Goal: Navigation & Orientation: Find specific page/section

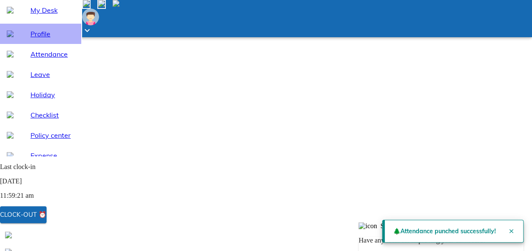
click at [31, 39] on span "Profile" at bounding box center [52, 34] width 44 height 10
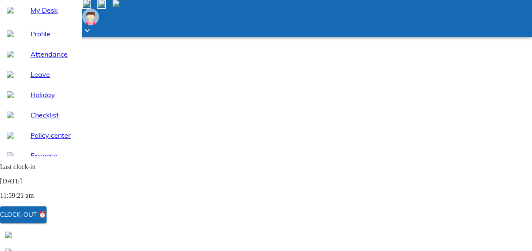
click at [38, 15] on span "My Desk" at bounding box center [52, 10] width 44 height 10
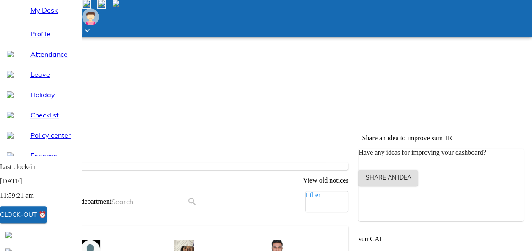
scroll to position [185, 0]
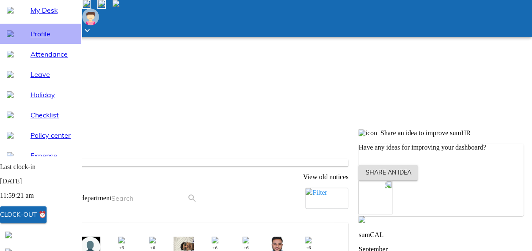
click at [36, 44] on div "Profile" at bounding box center [40, 34] width 81 height 20
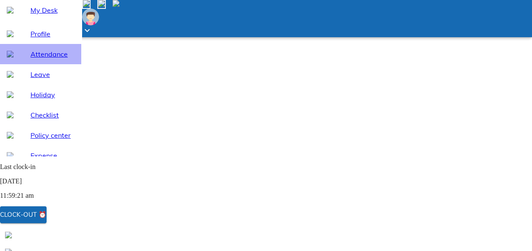
click at [41, 59] on span "Attendance" at bounding box center [52, 54] width 44 height 10
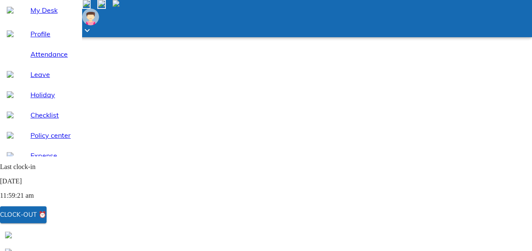
select select "9"
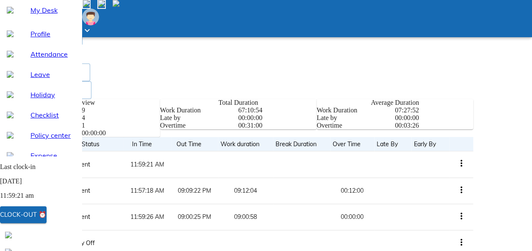
scroll to position [288, 0]
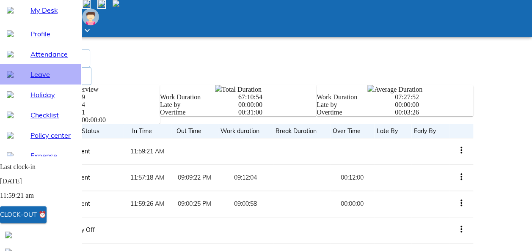
click at [55, 80] on span "Leave" at bounding box center [52, 74] width 44 height 10
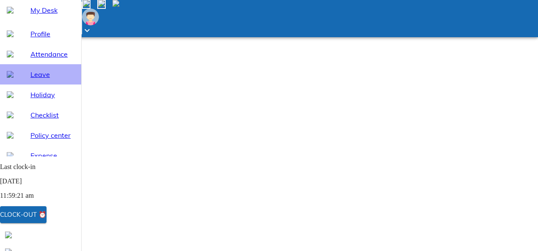
select select "9"
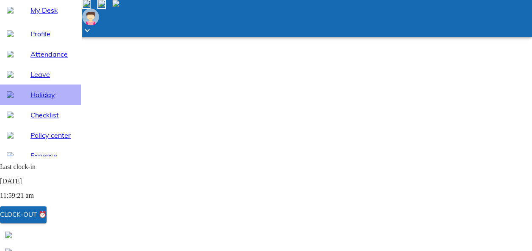
click at [39, 100] on span "Holiday" at bounding box center [52, 95] width 44 height 10
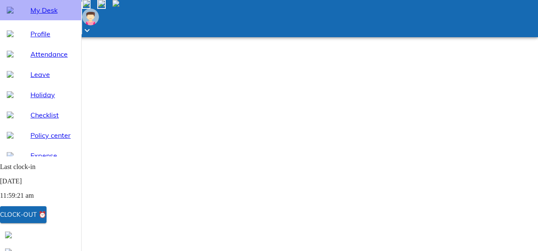
click at [41, 15] on span "My Desk" at bounding box center [52, 10] width 44 height 10
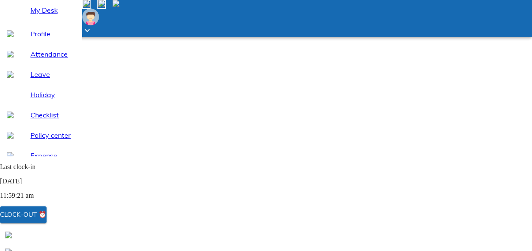
scroll to position [133, 0]
